Goal: Book appointment/travel/reservation

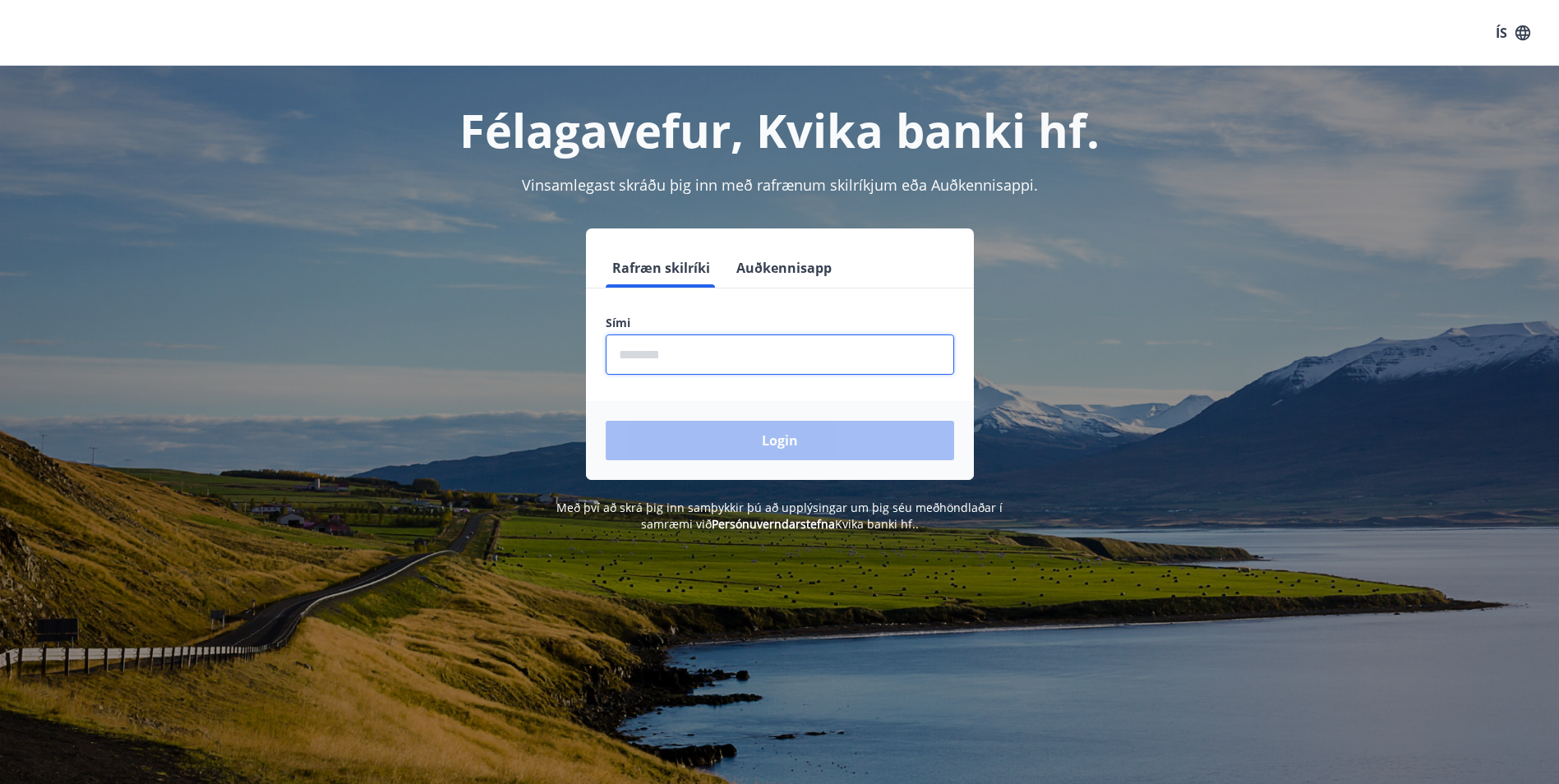
click at [630, 351] on input "phone" at bounding box center [780, 354] width 349 height 40
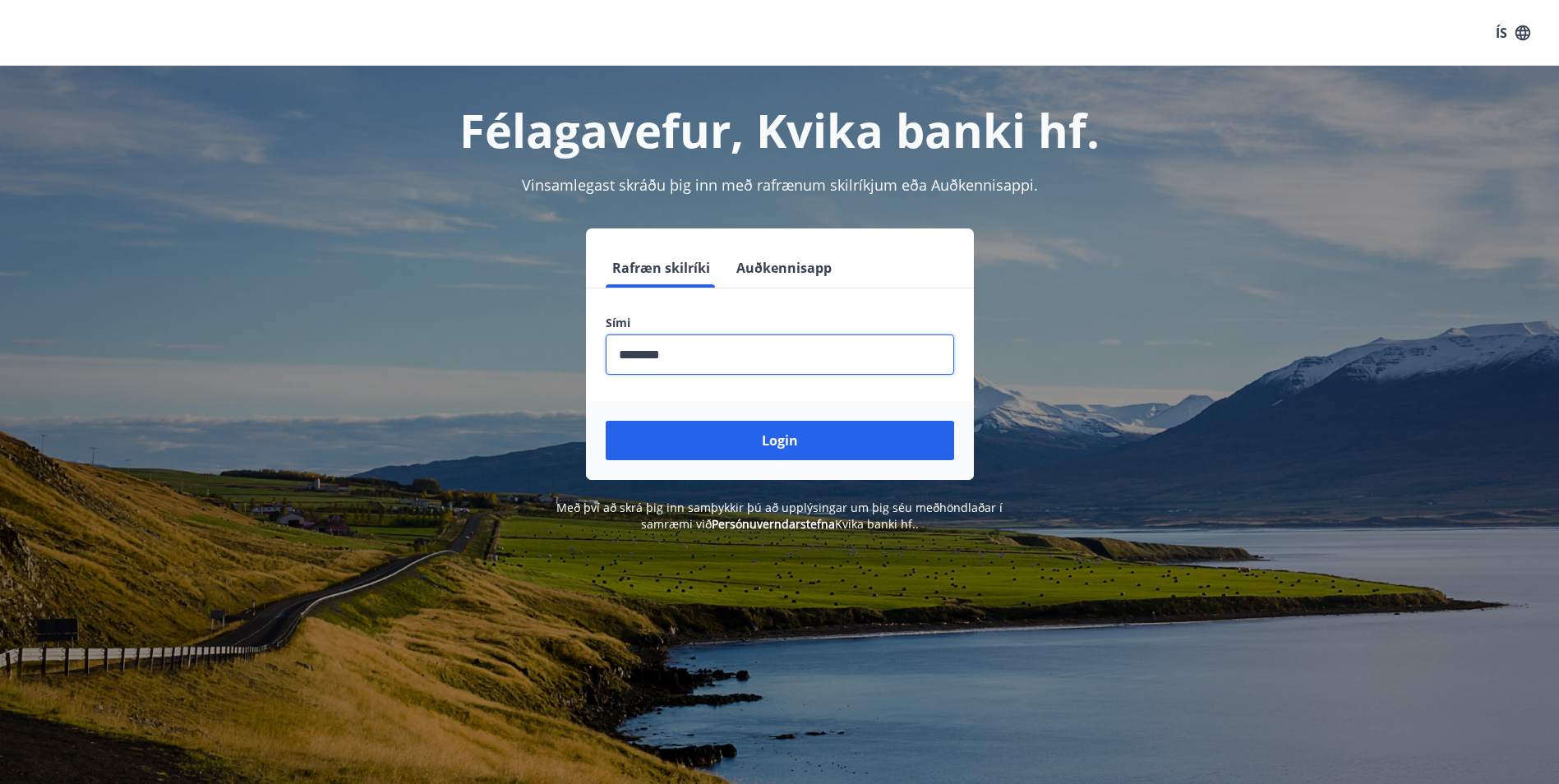
type input "********"
click at [606, 420] on button "Login" at bounding box center [780, 440] width 349 height 40
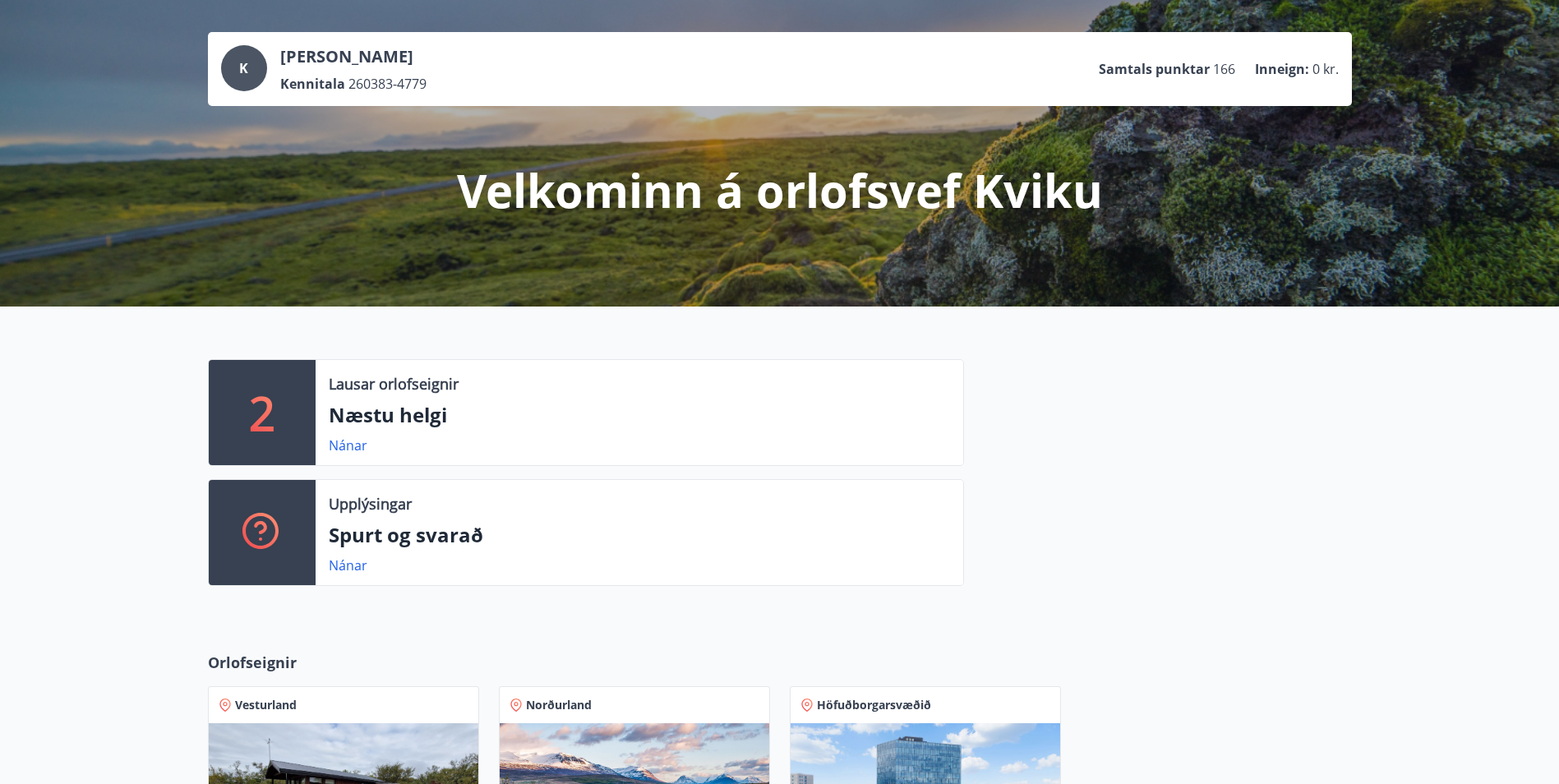
scroll to position [411, 0]
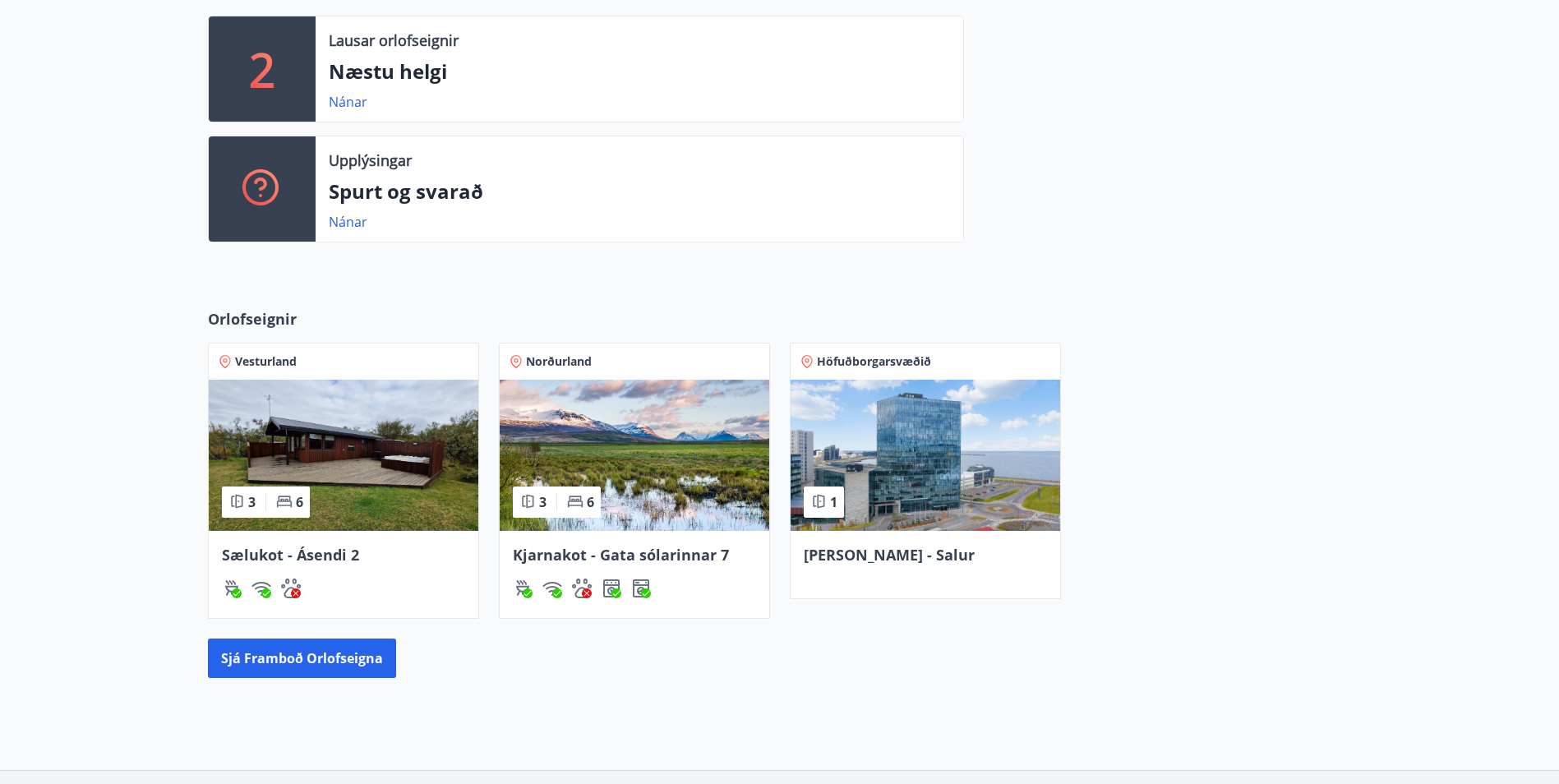
click at [668, 556] on span "Kjarnakot - Gata sólarinnar 7" at bounding box center [621, 555] width 216 height 20
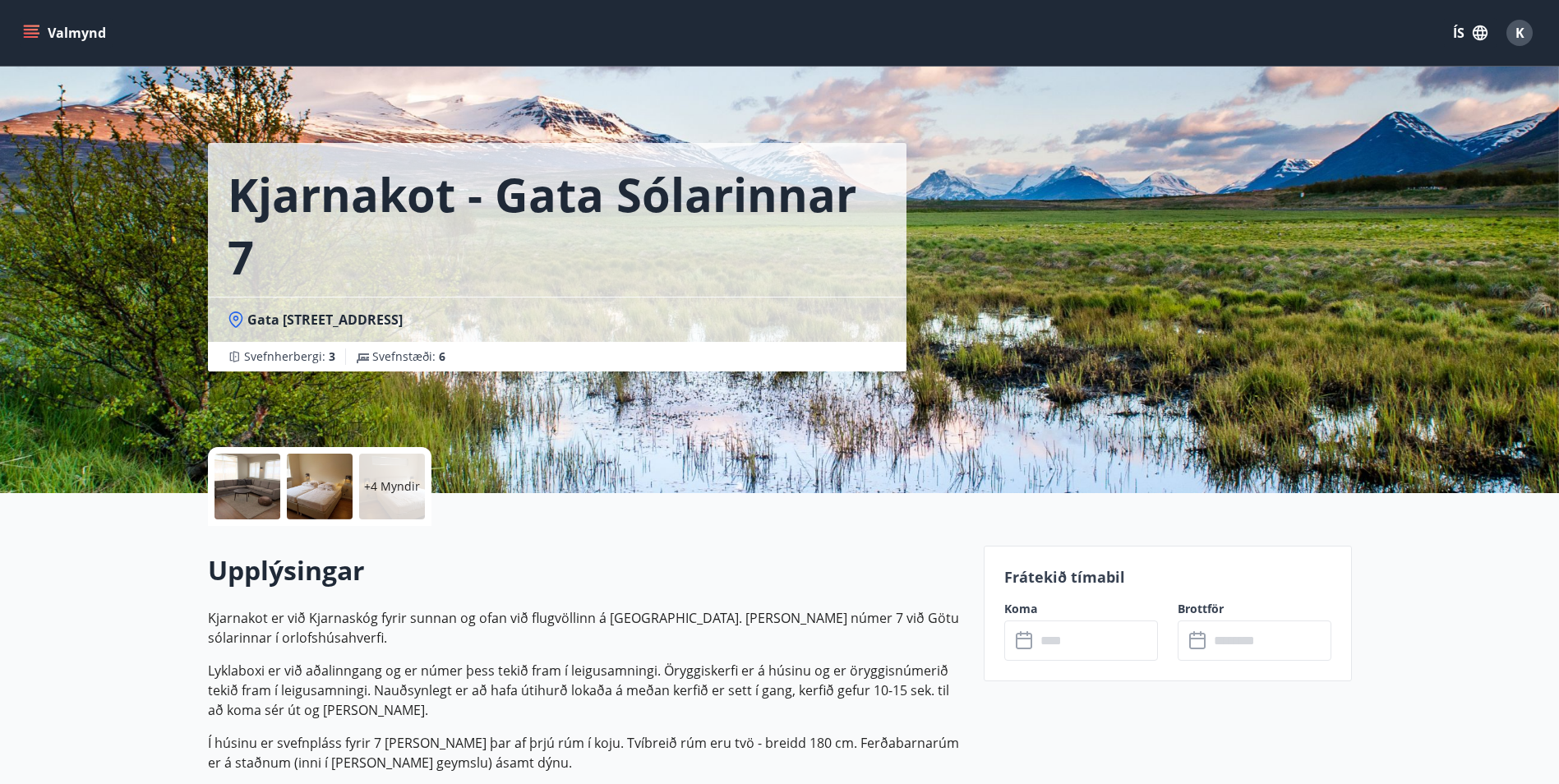
click at [1069, 647] on input "text" at bounding box center [1096, 641] width 123 height 40
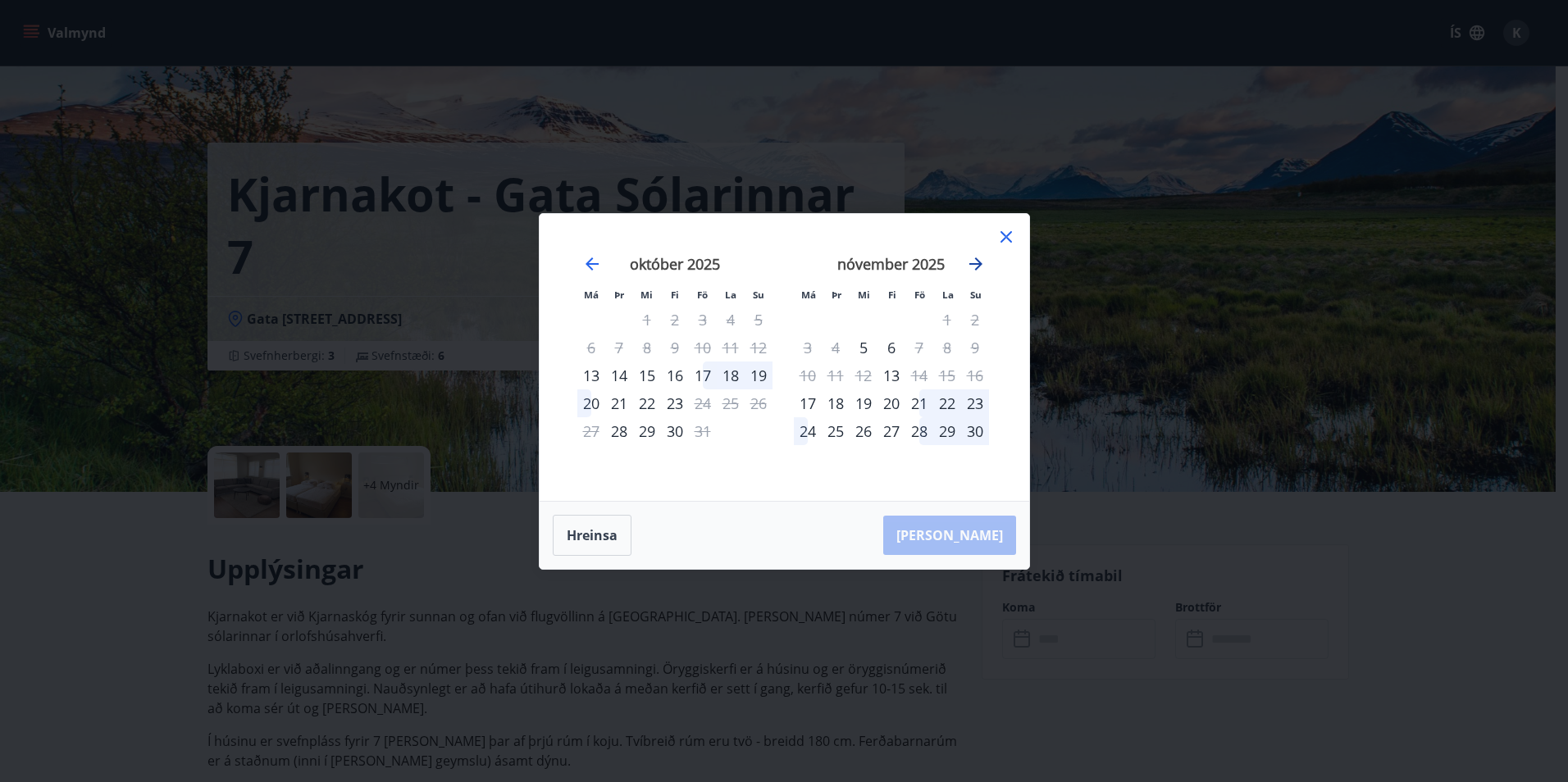
click at [977, 265] on icon "Move forward to switch to the next month." at bounding box center [976, 264] width 20 height 20
click at [591, 261] on icon "Move backward to switch to the previous month." at bounding box center [592, 264] width 20 height 20
click at [975, 264] on icon "Move forward to switch to the next month." at bounding box center [976, 264] width 13 height 13
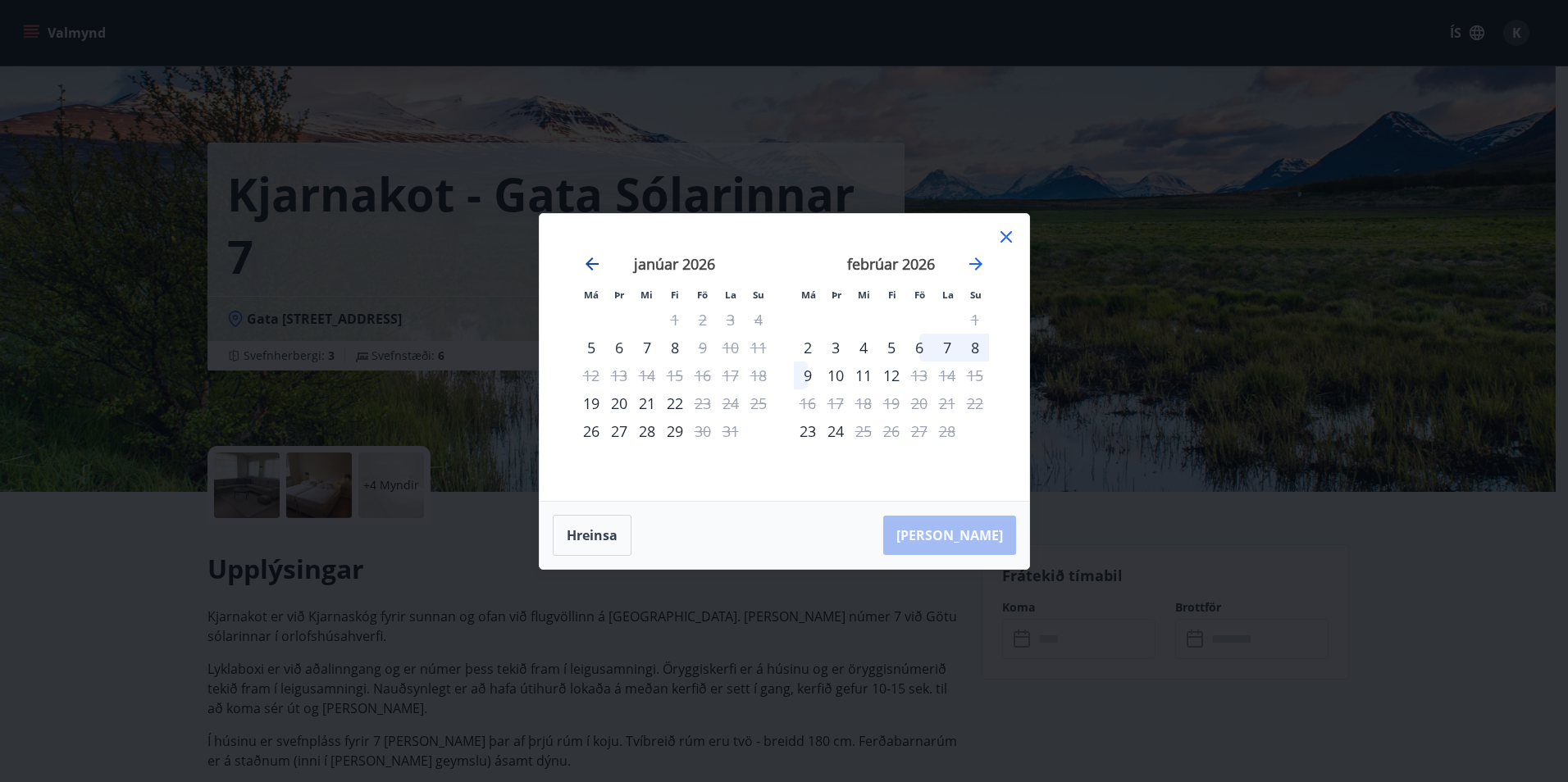
click at [596, 262] on icon "Move backward to switch to the previous month." at bounding box center [592, 264] width 20 height 20
click at [596, 263] on icon "Move backward to switch to the previous month." at bounding box center [592, 264] width 13 height 13
click at [1003, 238] on icon at bounding box center [1006, 237] width 20 height 20
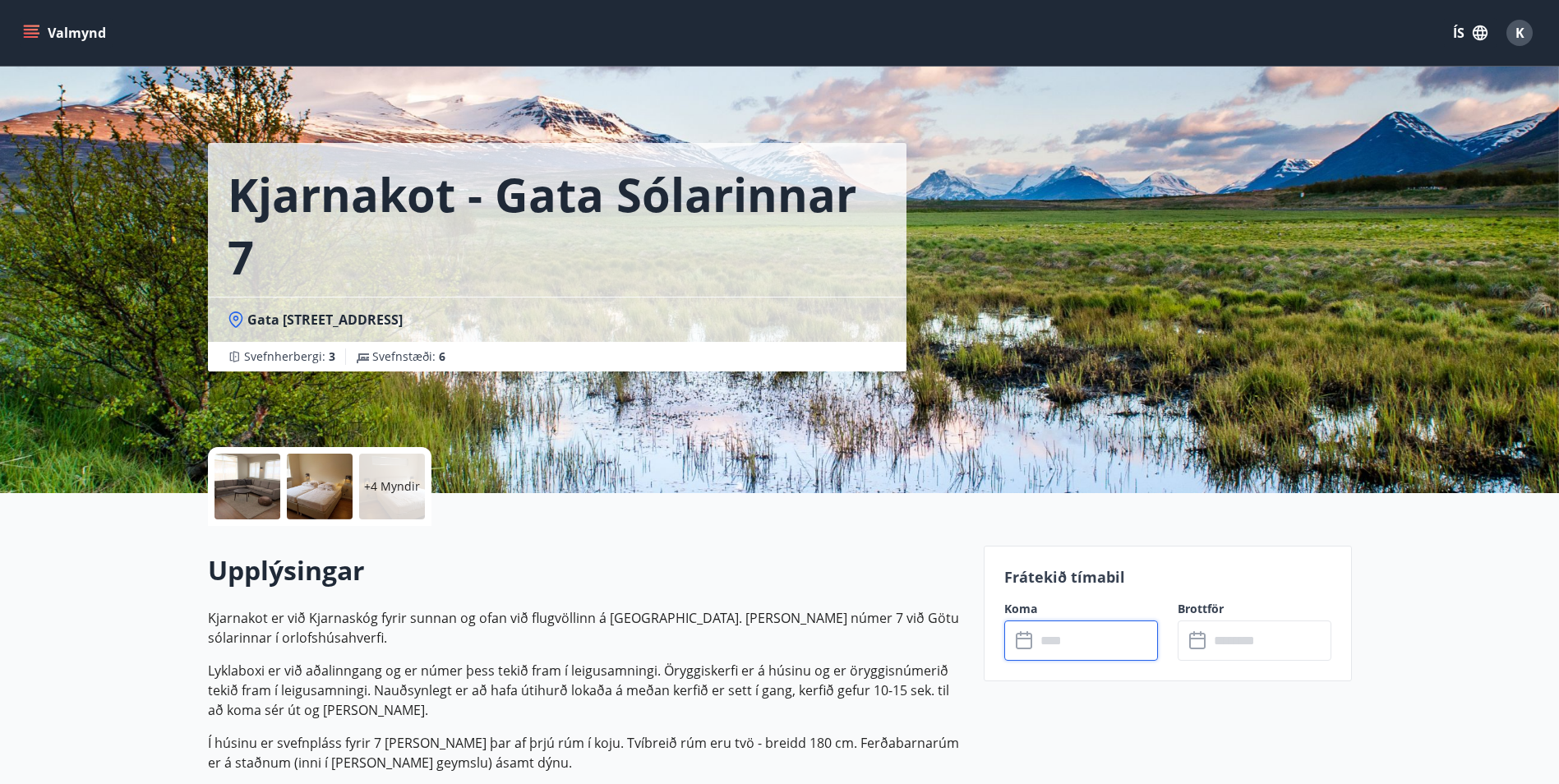
click at [385, 485] on p "+4 Myndir" at bounding box center [392, 486] width 56 height 16
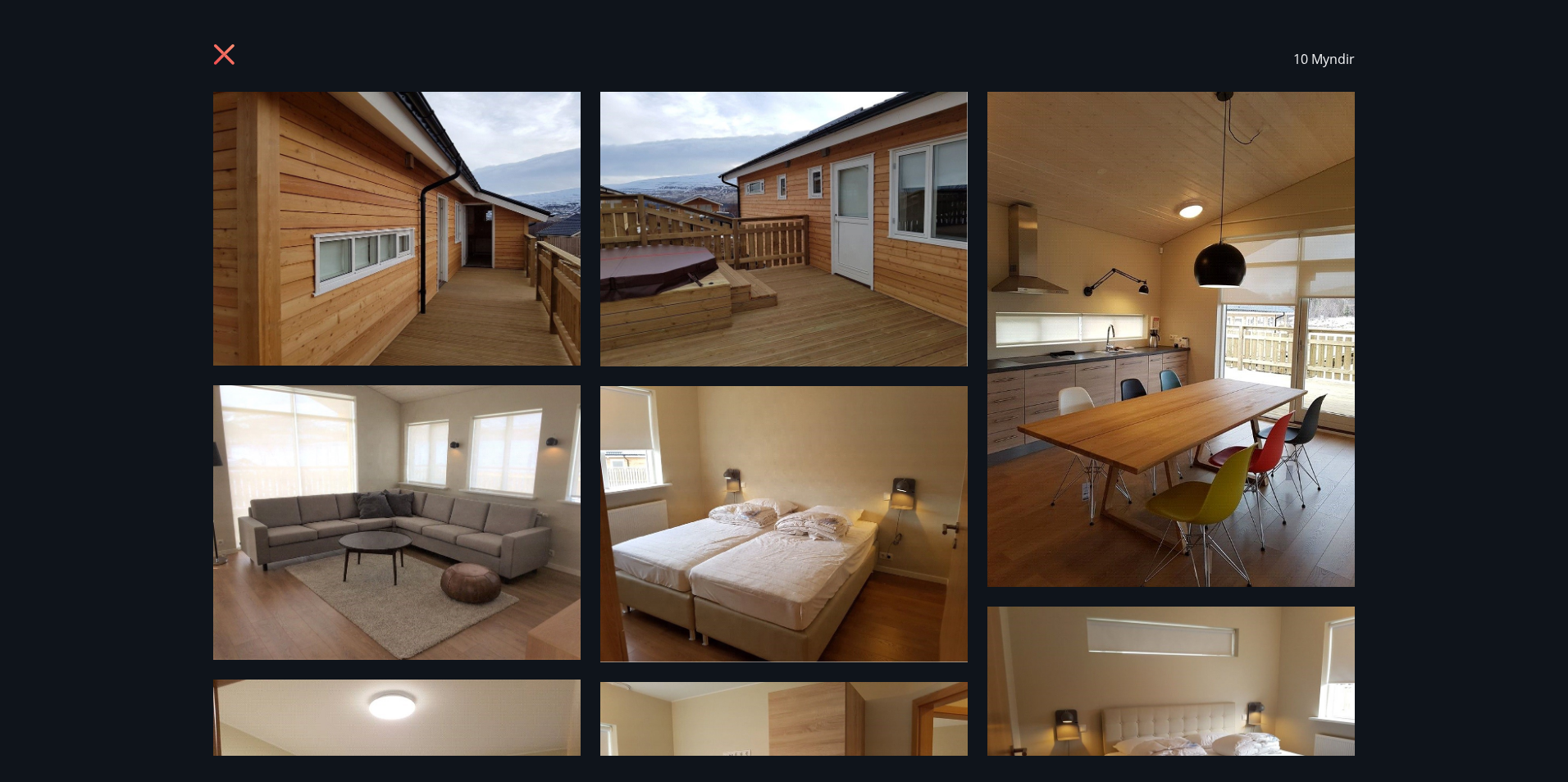
click at [219, 51] on icon at bounding box center [224, 54] width 21 height 21
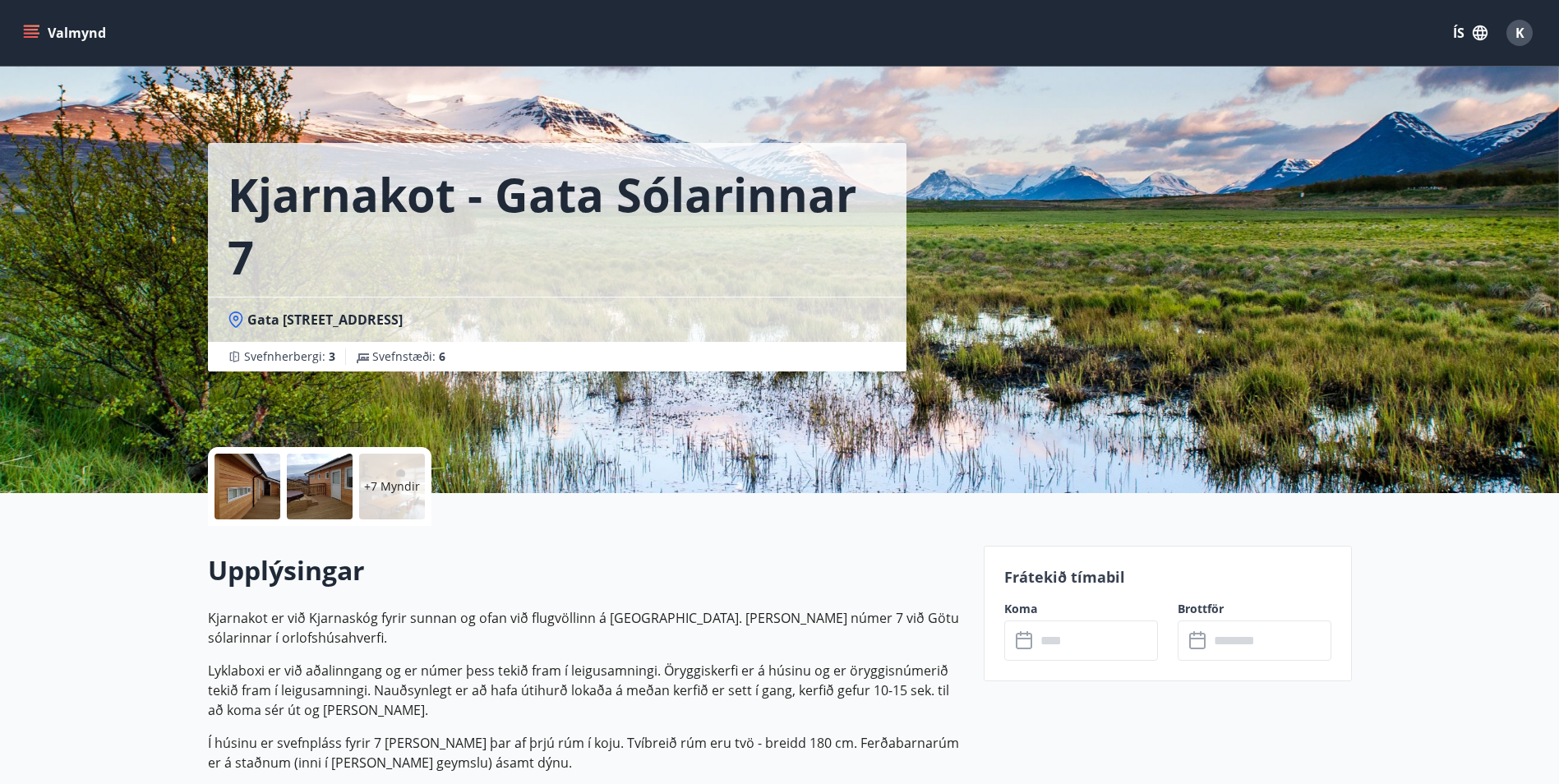
click at [1085, 646] on input "text" at bounding box center [1096, 641] width 123 height 40
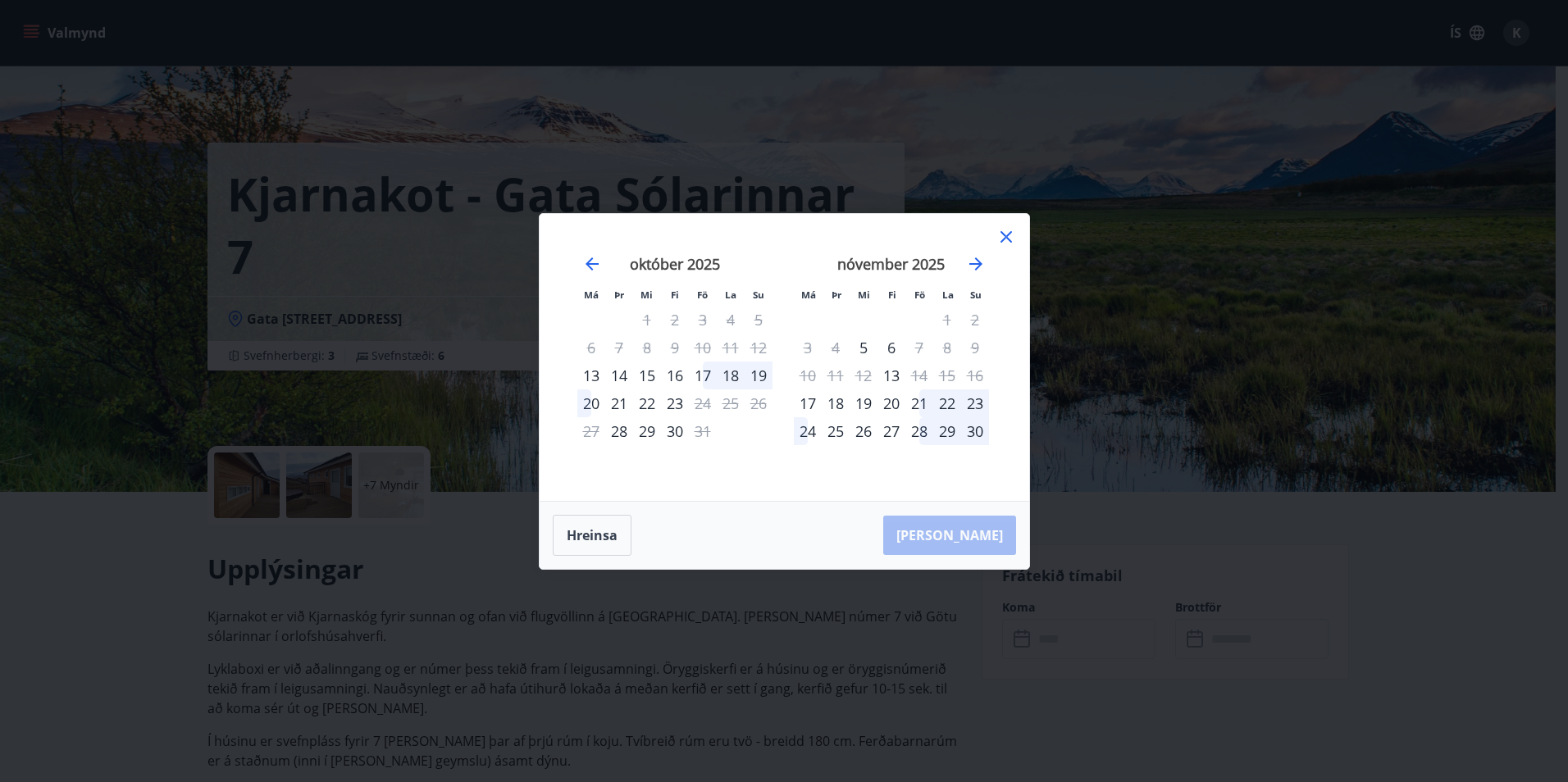
click at [707, 373] on div "17" at bounding box center [703, 376] width 28 height 28
click at [590, 404] on div "20" at bounding box center [591, 403] width 28 height 28
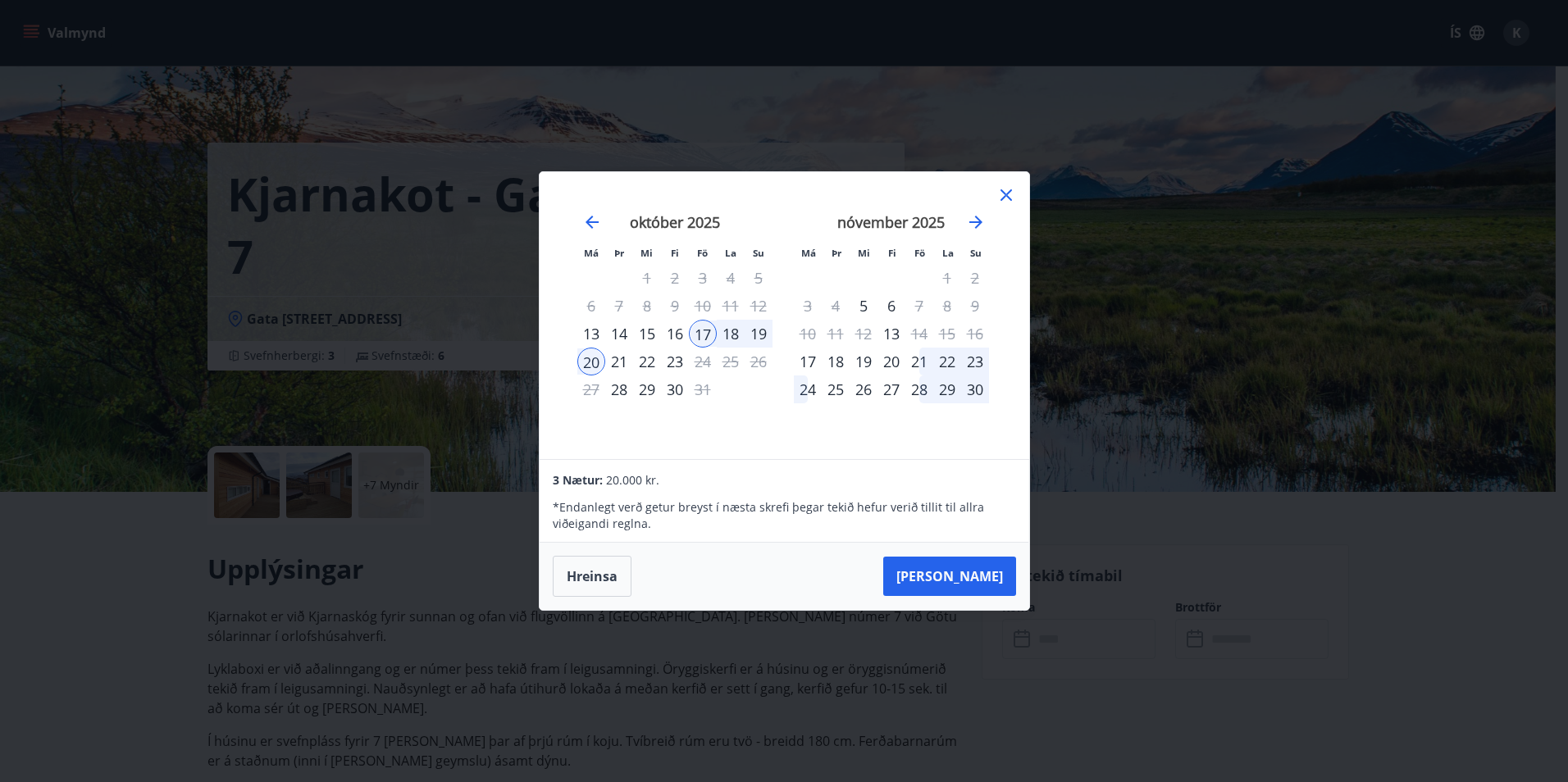
click at [1005, 193] on icon at bounding box center [1006, 195] width 20 height 20
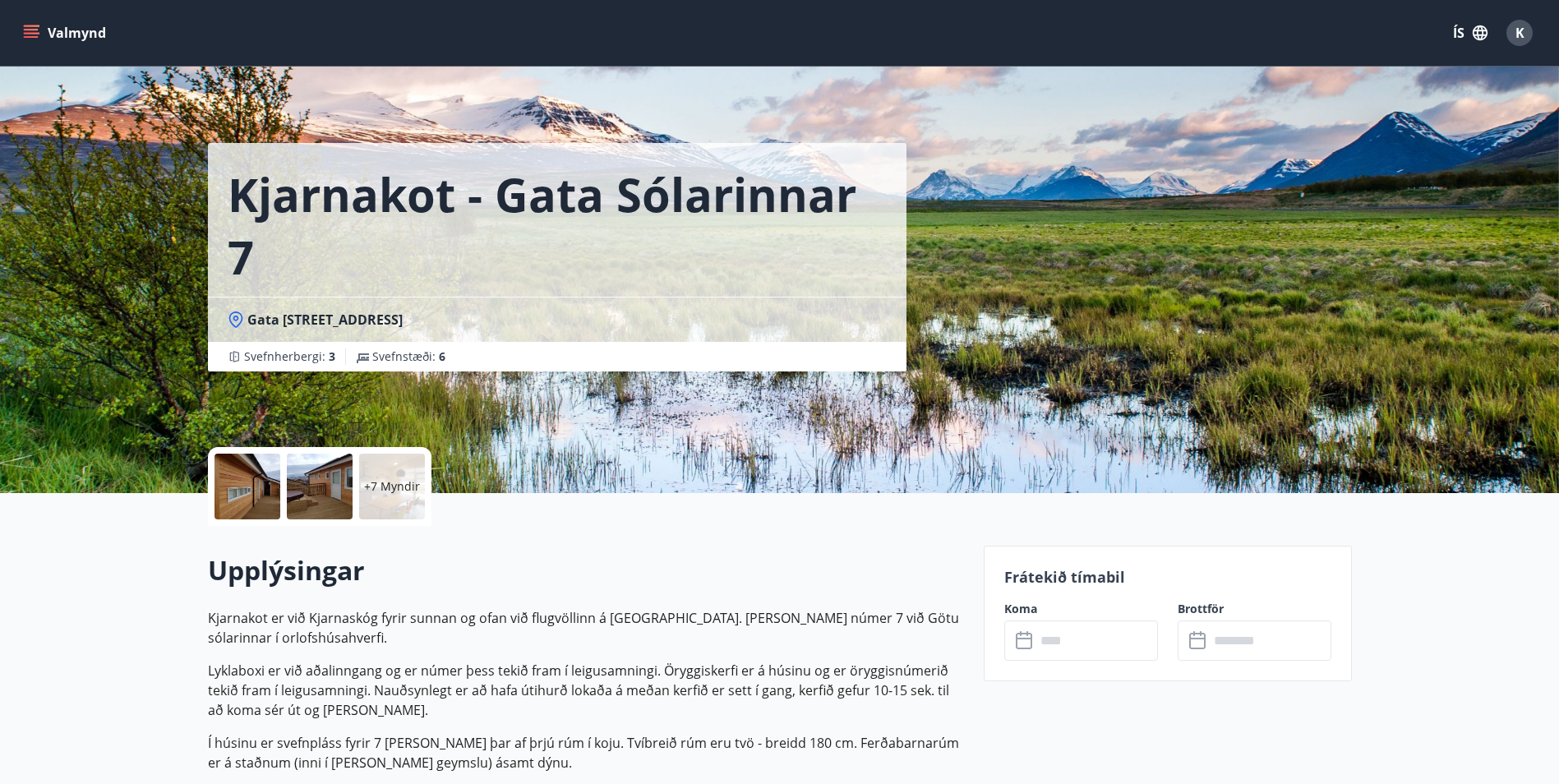
click at [22, 29] on button "Valmynd" at bounding box center [66, 33] width 93 height 30
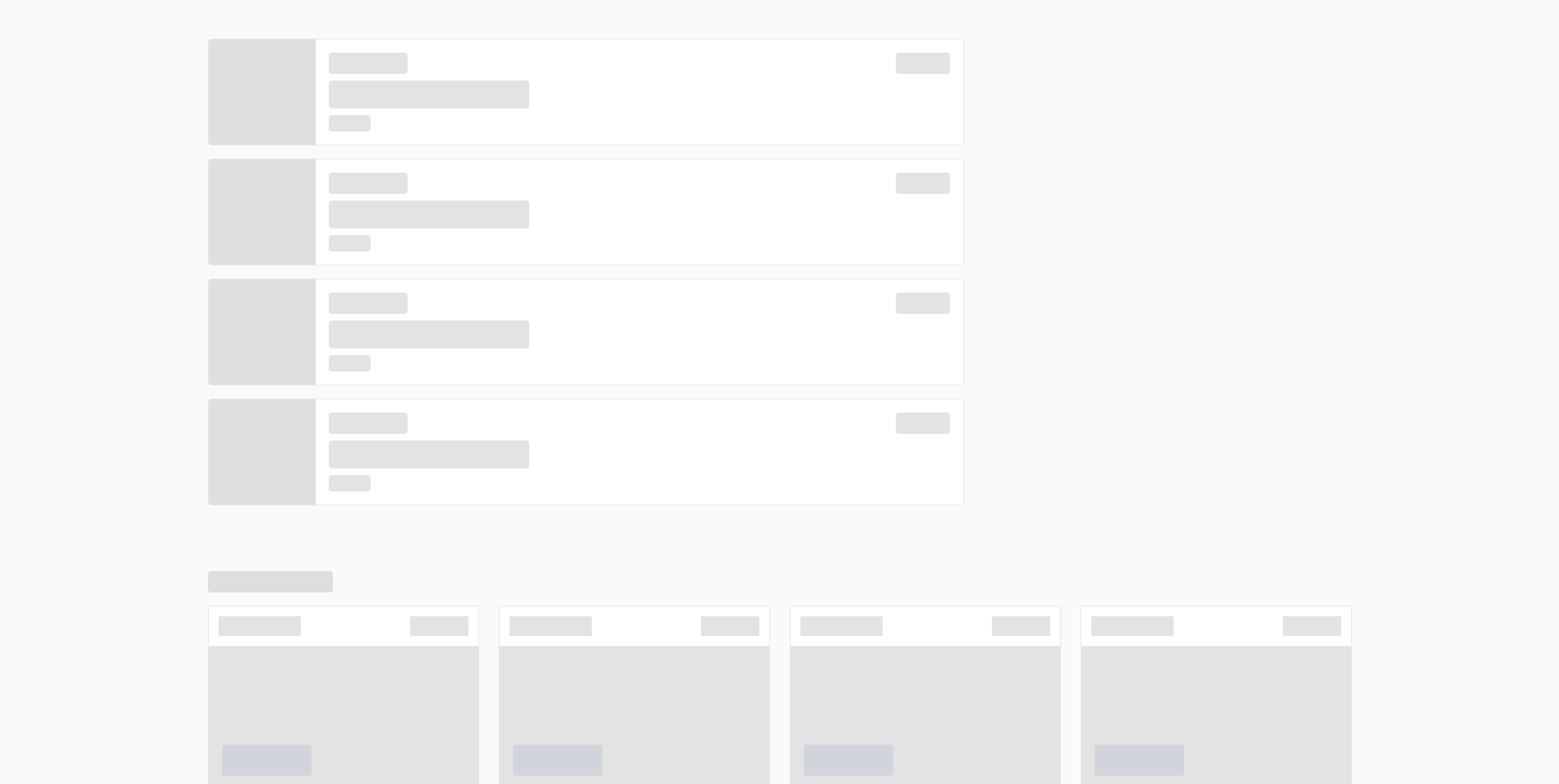
scroll to position [388, 0]
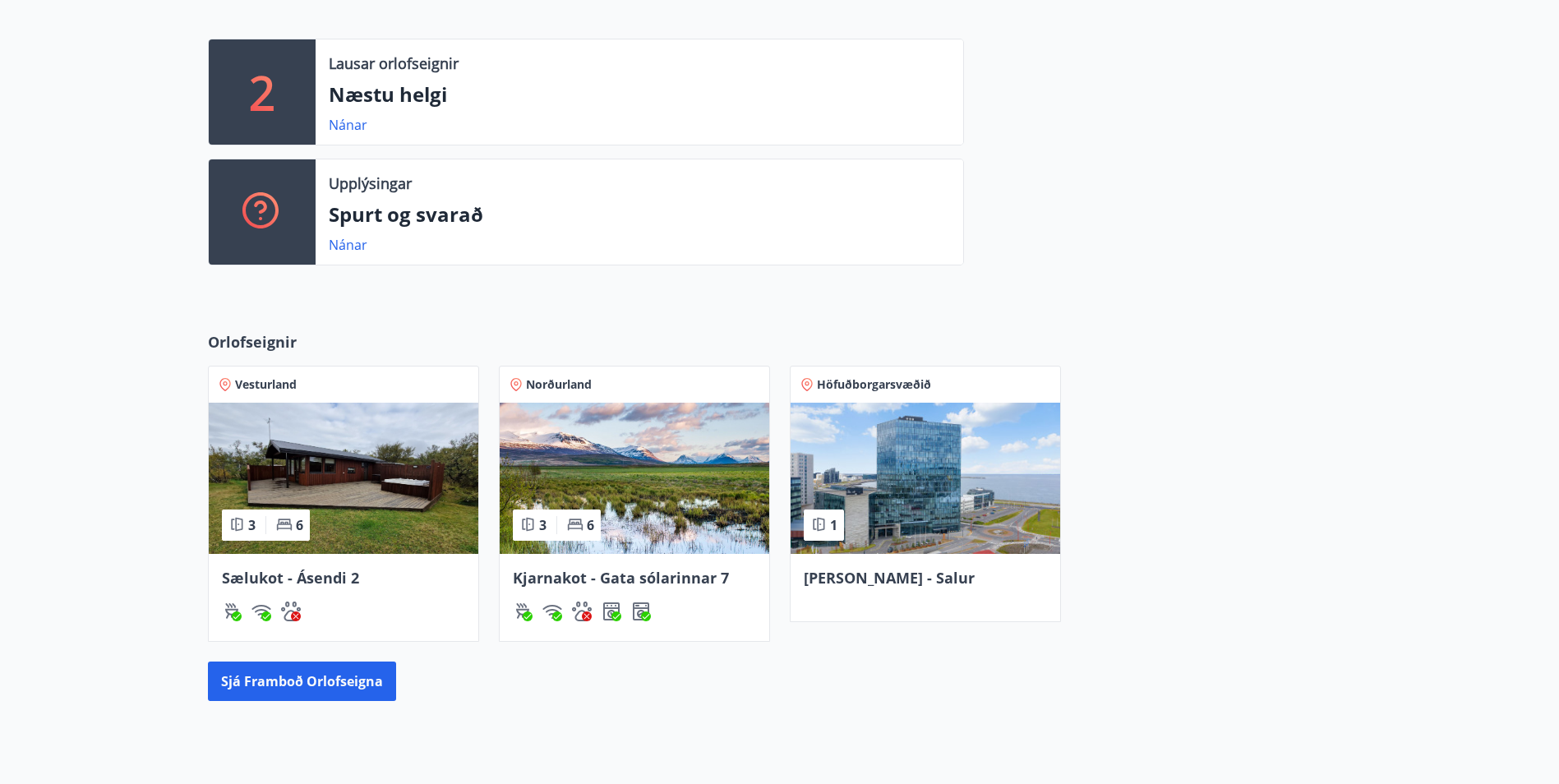
click at [310, 579] on span "Sælukot - Ásendi 2" at bounding box center [290, 578] width 137 height 20
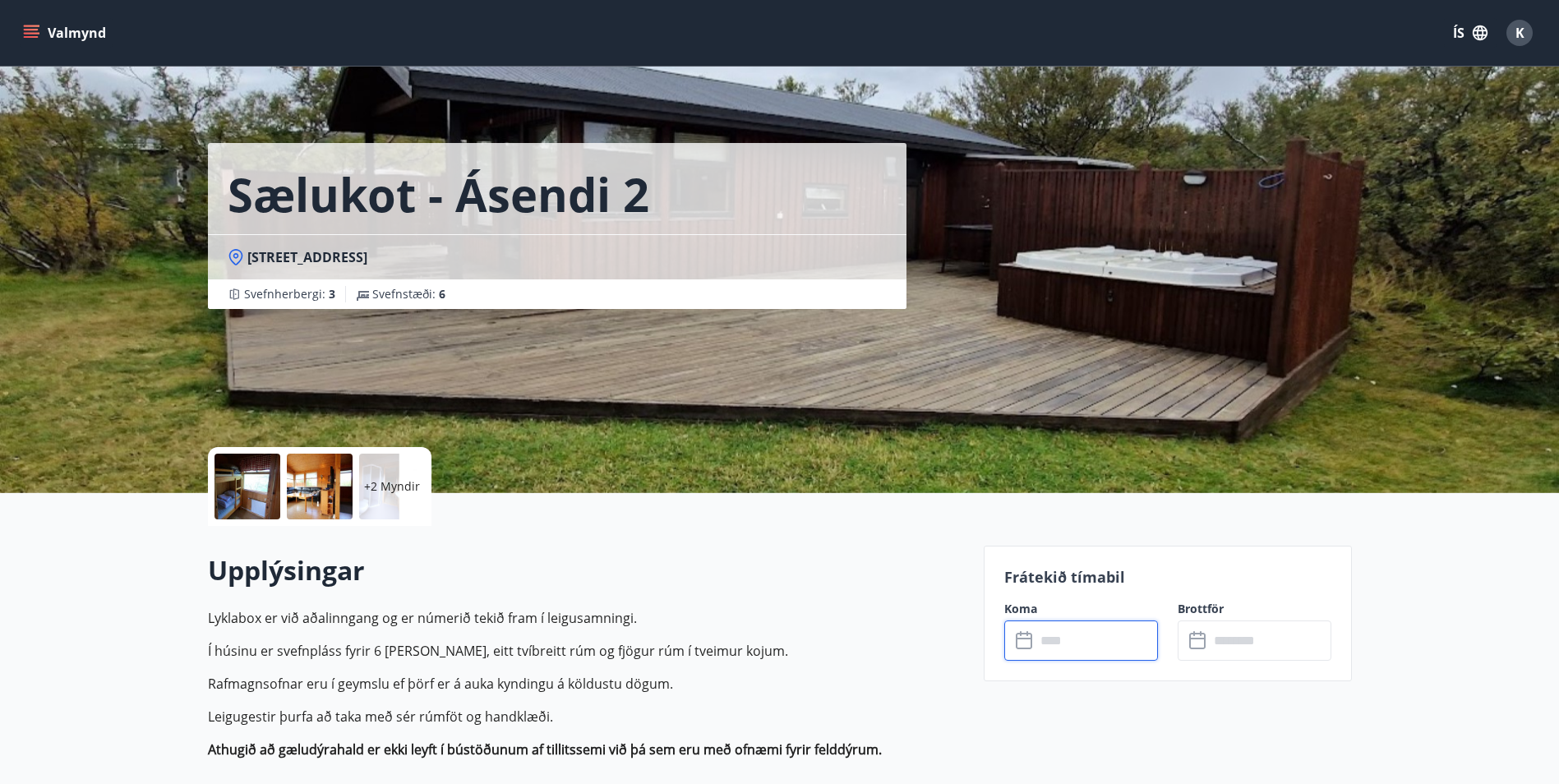
click at [1107, 641] on input "text" at bounding box center [1096, 641] width 123 height 40
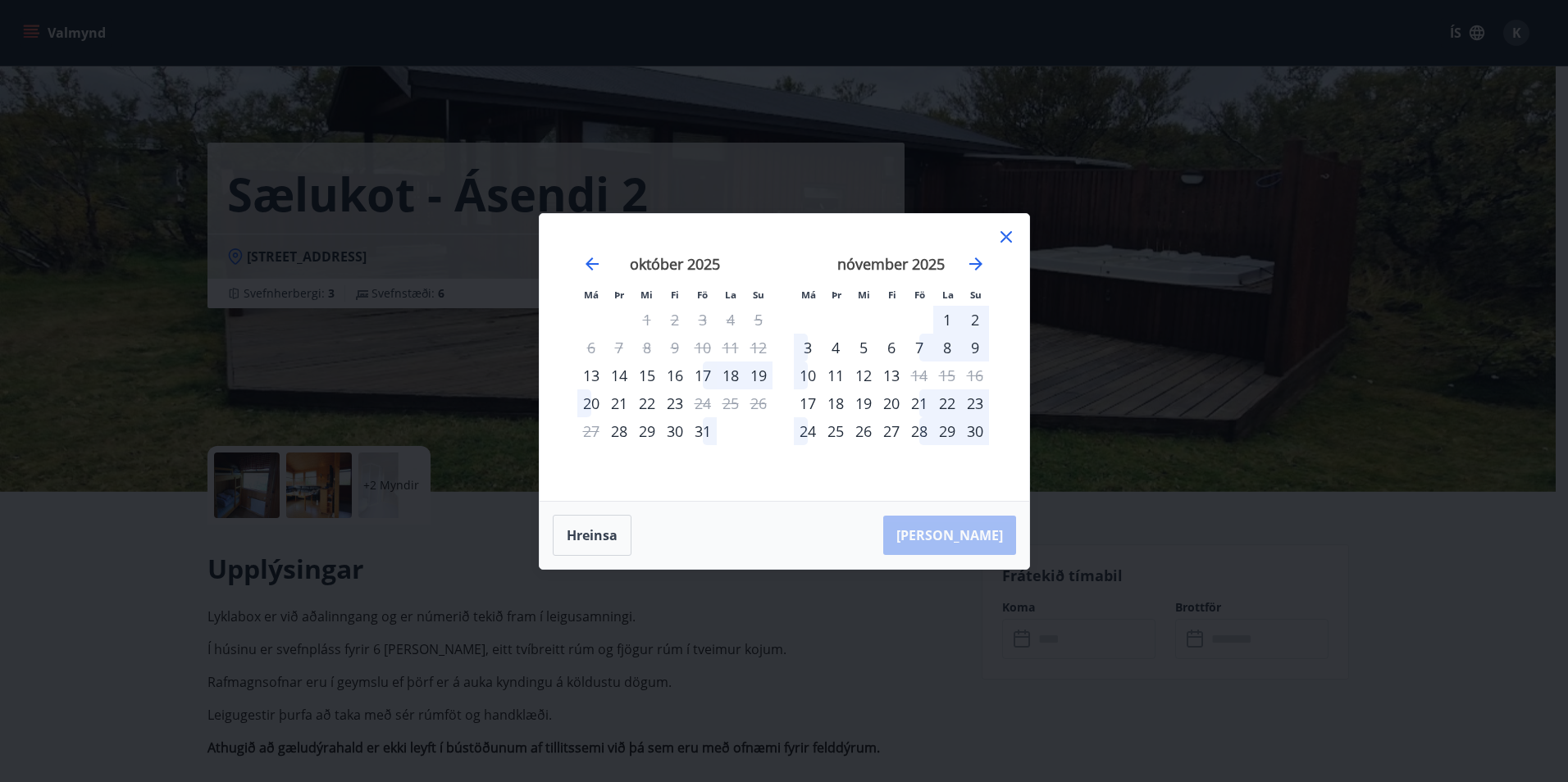
click at [703, 435] on div "31" at bounding box center [703, 431] width 28 height 28
click at [801, 351] on div "3" at bounding box center [808, 348] width 28 height 28
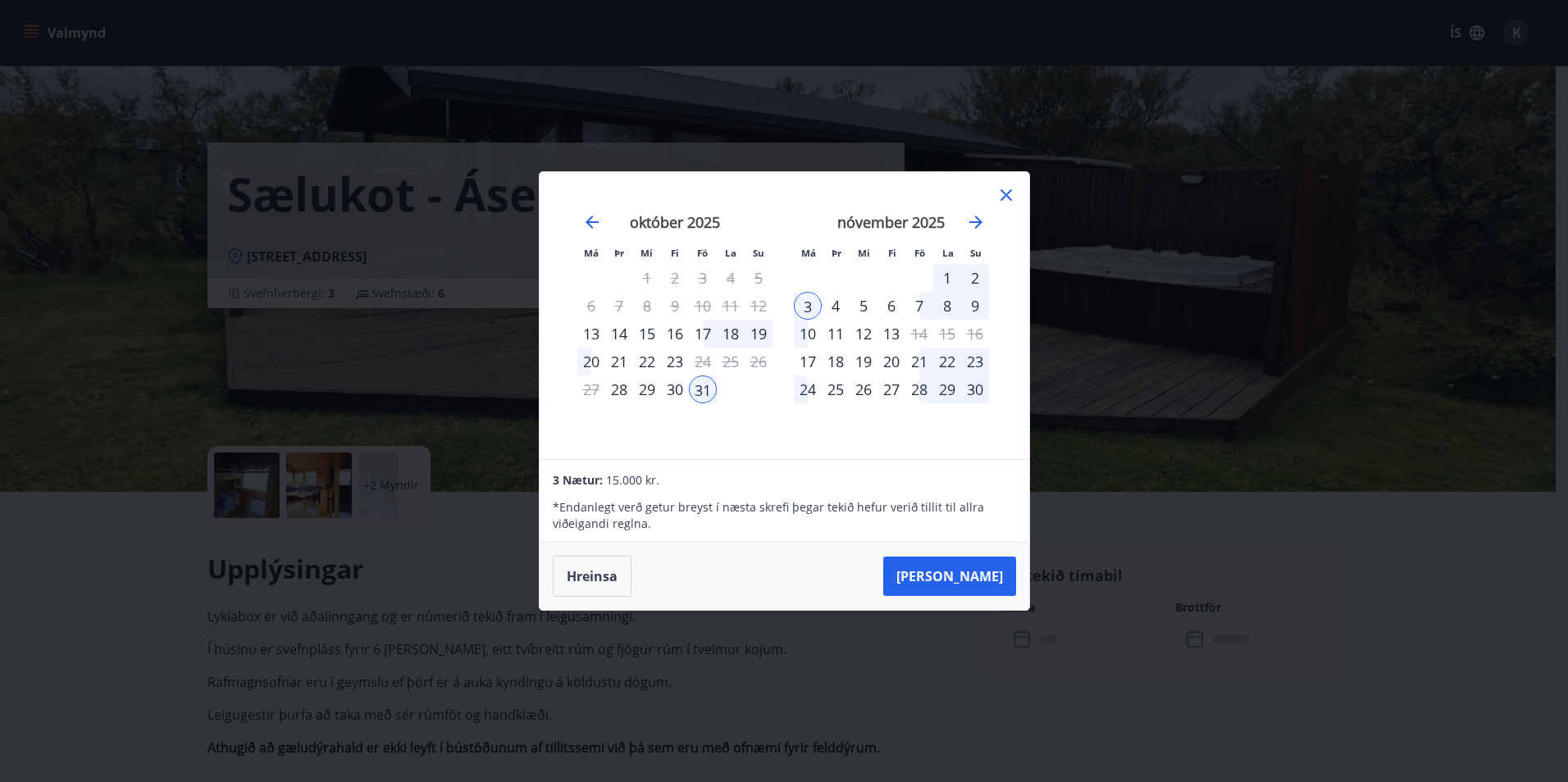
click at [1003, 194] on icon at bounding box center [1006, 195] width 20 height 20
